Goal: Transaction & Acquisition: Purchase product/service

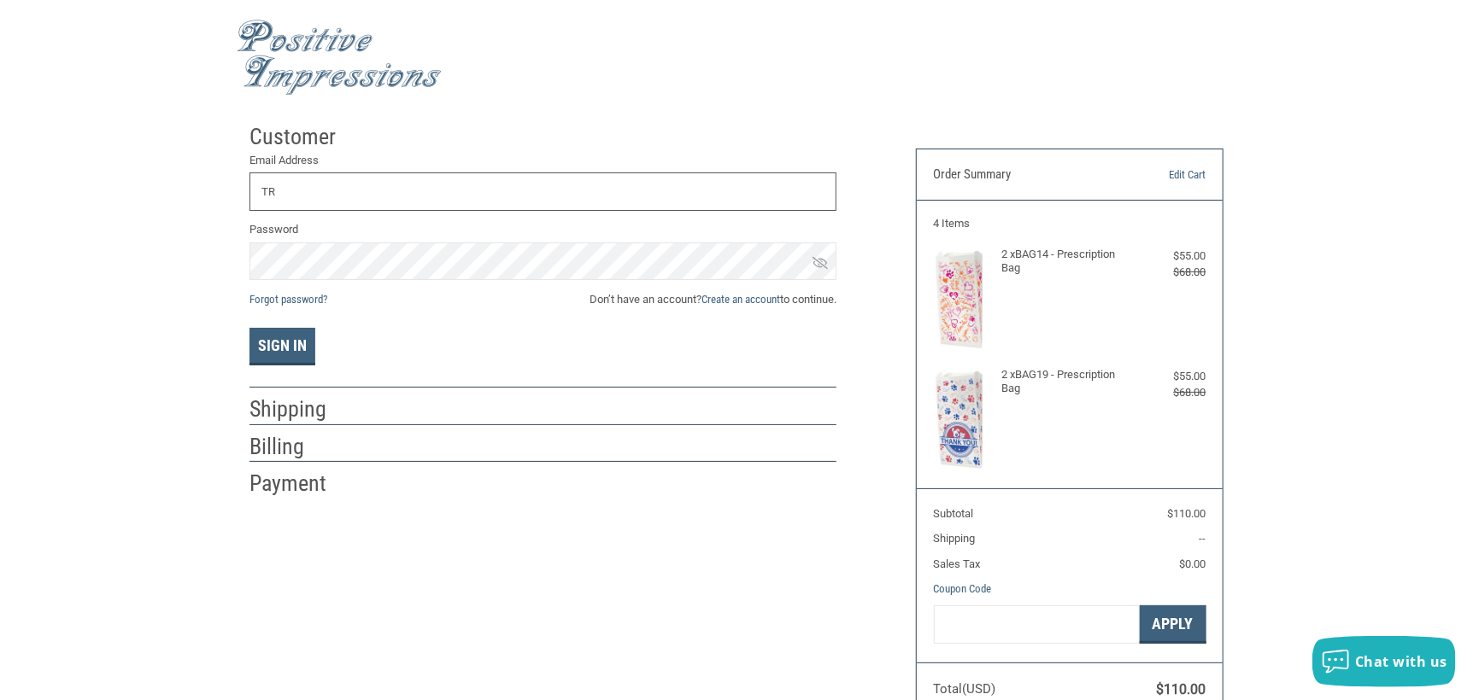
type input "T"
click at [823, 264] on icon at bounding box center [819, 262] width 15 height 15
click at [249, 328] on button "Sign In" at bounding box center [282, 347] width 66 height 38
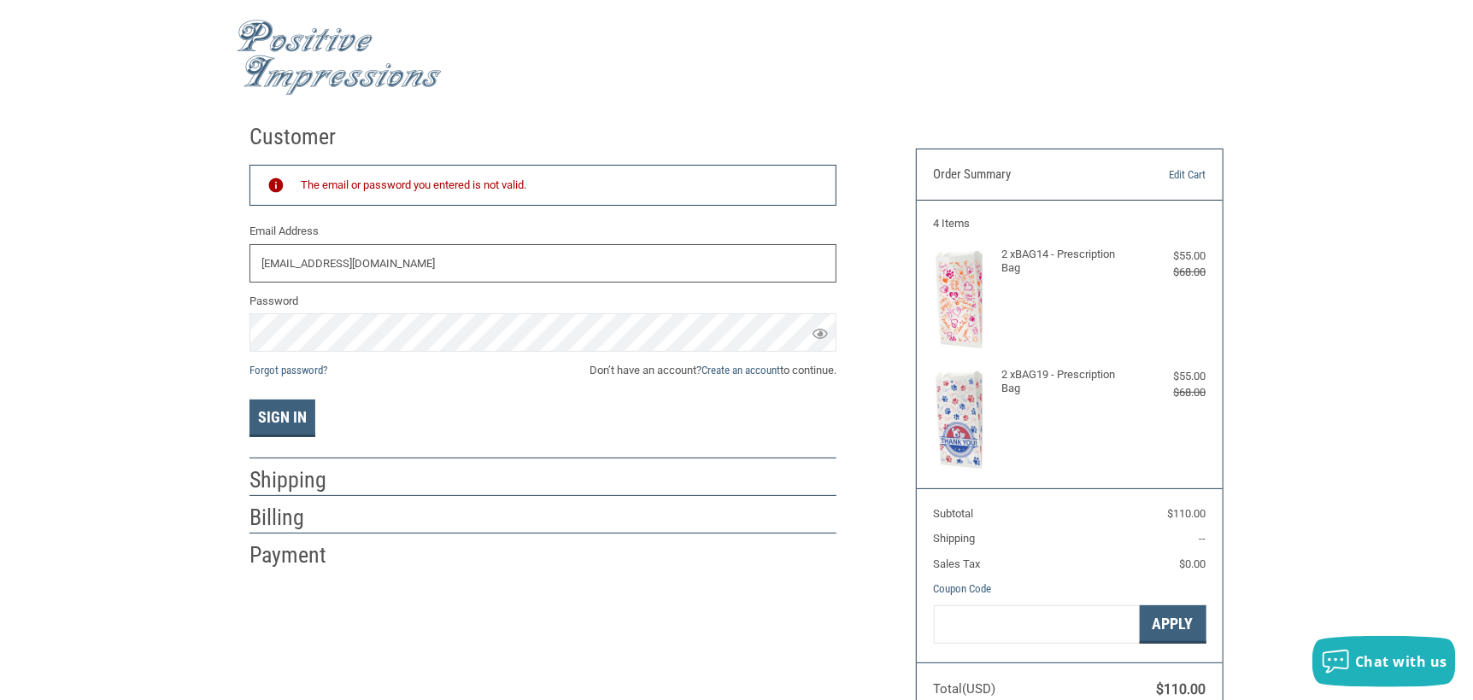
drag, startPoint x: 478, startPoint y: 266, endPoint x: 166, endPoint y: 258, distance: 312.7
click at [166, 258] on div "Customer Returning Customer The email or password you entered is not valid. Ema…" at bounding box center [736, 424] width 1473 height 618
type input "[EMAIL_ADDRESS][DOMAIN_NAME]"
click at [272, 420] on button "Sign In" at bounding box center [282, 419] width 66 height 38
click at [77, 337] on div "Customer Returning Customer The email or password you entered is not valid. Ema…" at bounding box center [736, 424] width 1473 height 618
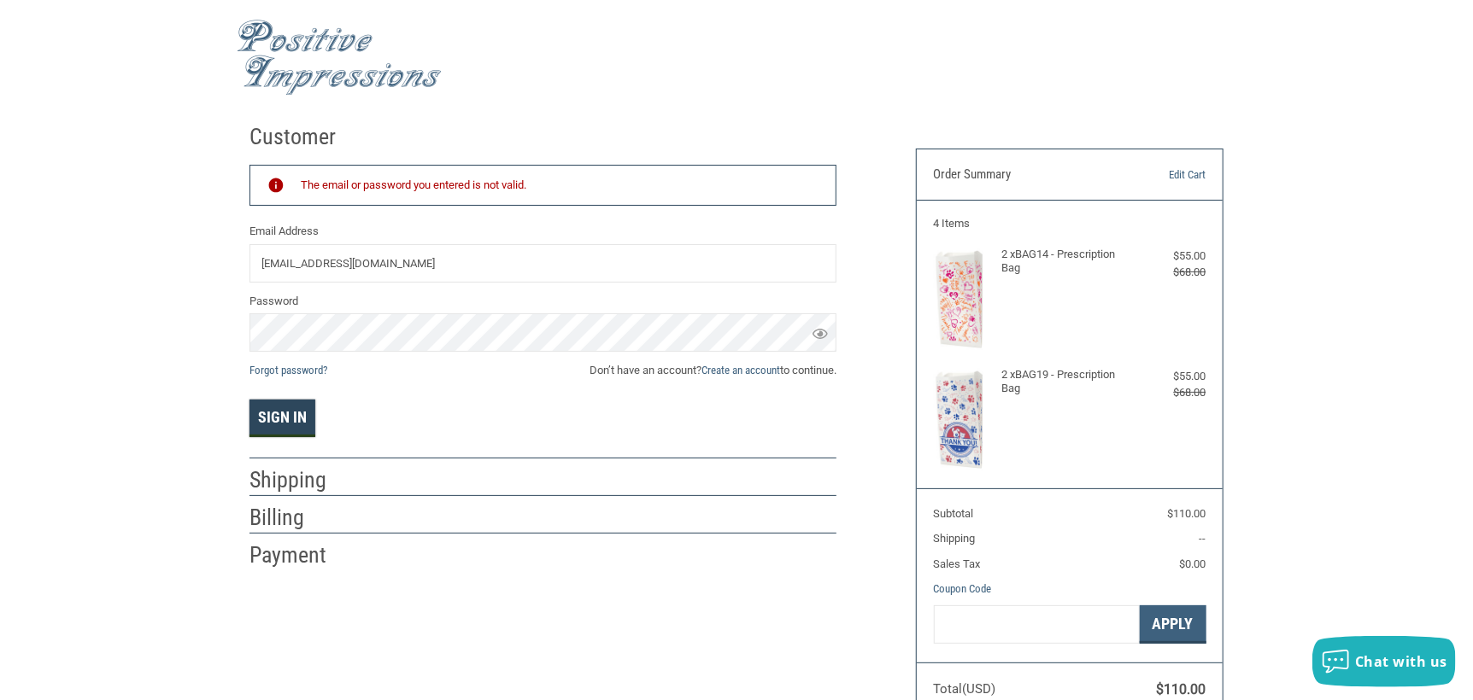
click at [288, 419] on button "Sign In" at bounding box center [282, 419] width 66 height 38
